Goal: Task Accomplishment & Management: Use online tool/utility

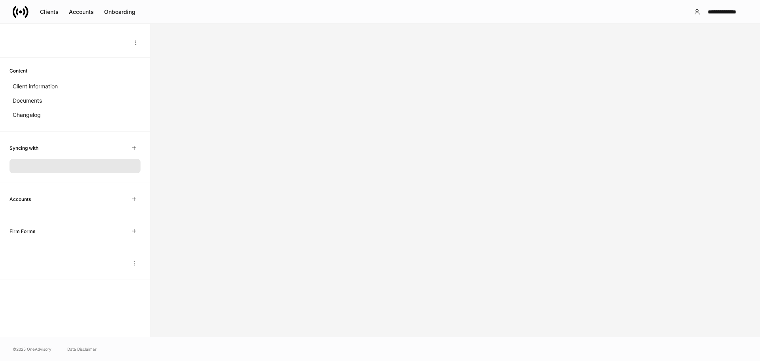
click at [23, 13] on icon at bounding box center [24, 11] width 2 height 7
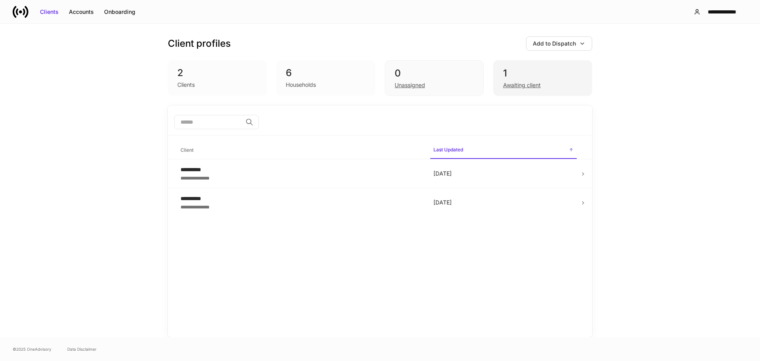
click at [521, 83] on div "Awaiting client" at bounding box center [522, 85] width 38 height 8
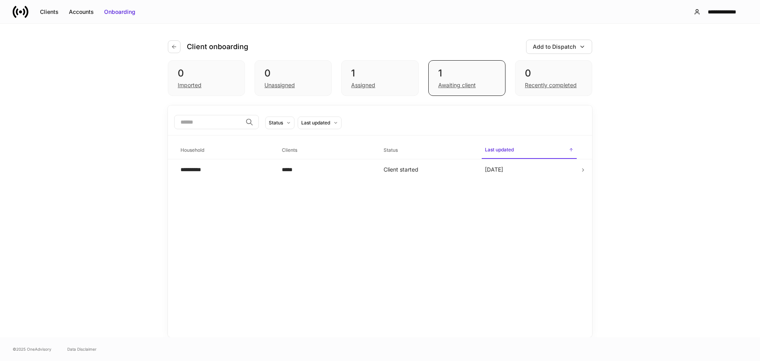
click at [174, 35] on div "Client onboarding Add to Dispatch" at bounding box center [380, 42] width 424 height 36
click at [173, 43] on button "button" at bounding box center [174, 46] width 13 height 13
